Goal: Task Accomplishment & Management: Manage account settings

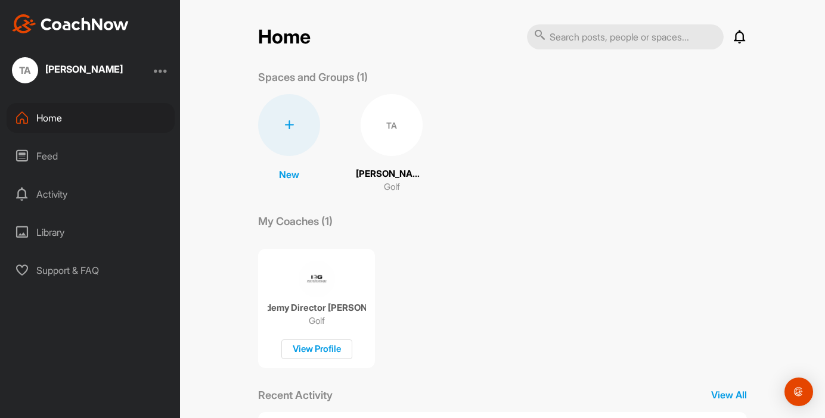
click at [153, 70] on div "TA [PERSON_NAME]" at bounding box center [90, 70] width 180 height 26
click at [157, 70] on div at bounding box center [161, 70] width 14 height 14
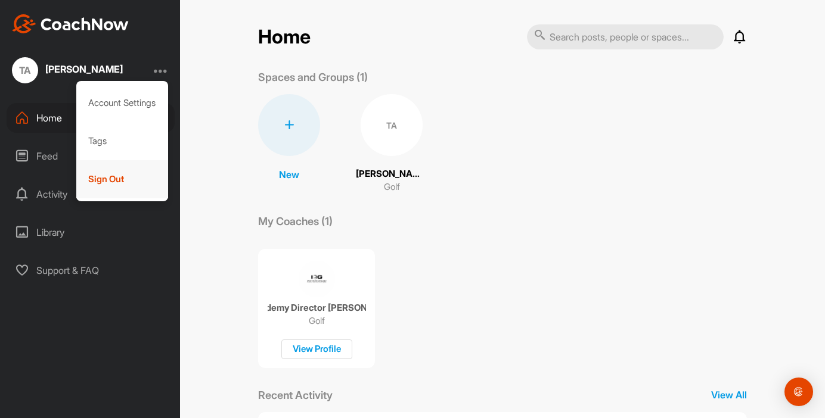
click at [130, 170] on div "Sign Out" at bounding box center [122, 179] width 92 height 38
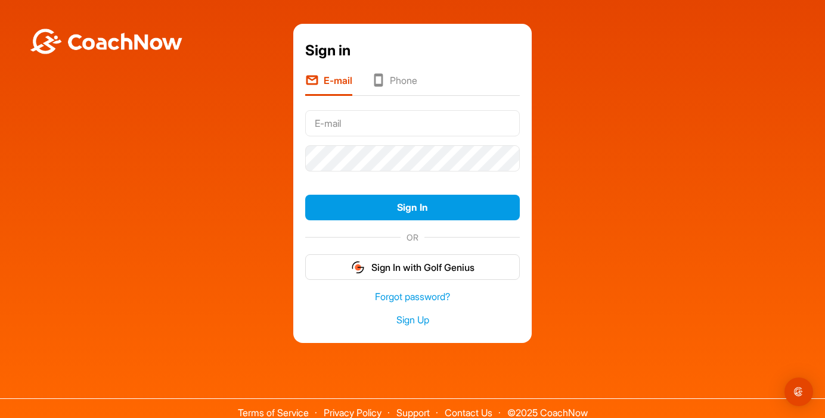
type input "[EMAIL_ADDRESS][DOMAIN_NAME]"
